Goal: Information Seeking & Learning: Learn about a topic

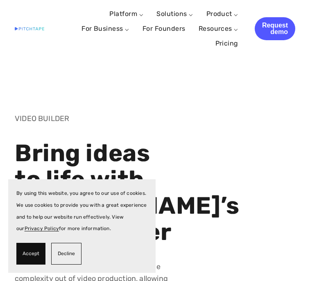
click at [35, 251] on span "Accept" at bounding box center [31, 254] width 17 height 12
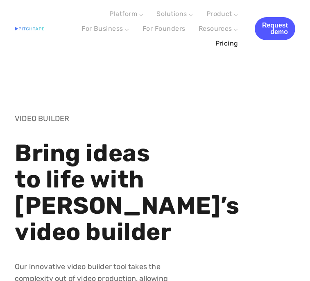
click at [226, 48] on link "Pricing" at bounding box center [227, 43] width 23 height 15
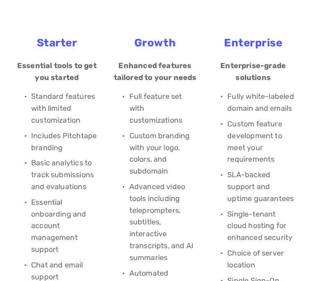
scroll to position [123, 0]
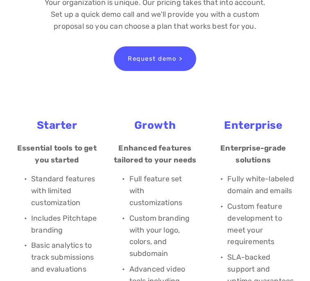
click at [71, 121] on strong "Starter" at bounding box center [57, 125] width 41 height 13
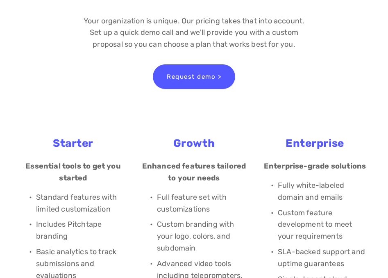
scroll to position [0, 0]
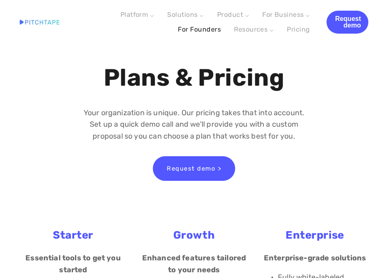
click at [184, 29] on link "For Founders" at bounding box center [199, 29] width 43 height 15
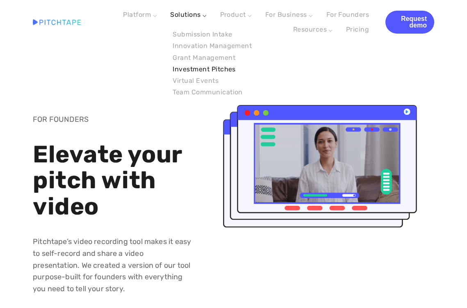
click at [193, 67] on link "Investment Pitches" at bounding box center [212, 69] width 84 height 11
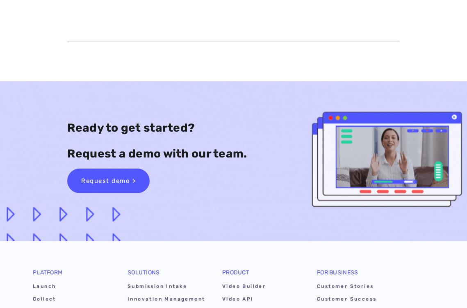
scroll to position [2418, 0]
